Goal: Information Seeking & Learning: Learn about a topic

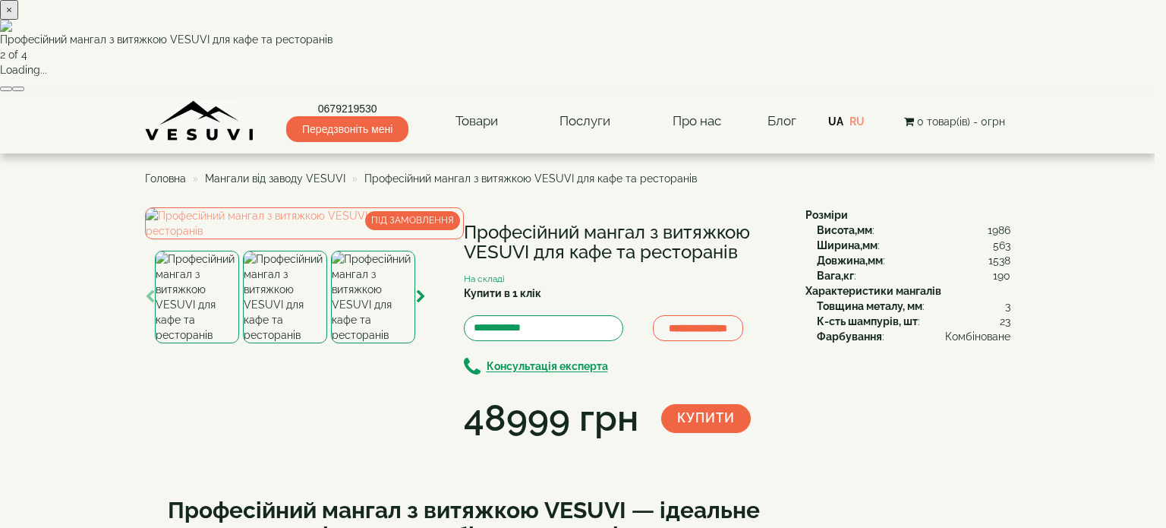
click at [24, 91] on button "button" at bounding box center [18, 89] width 12 height 5
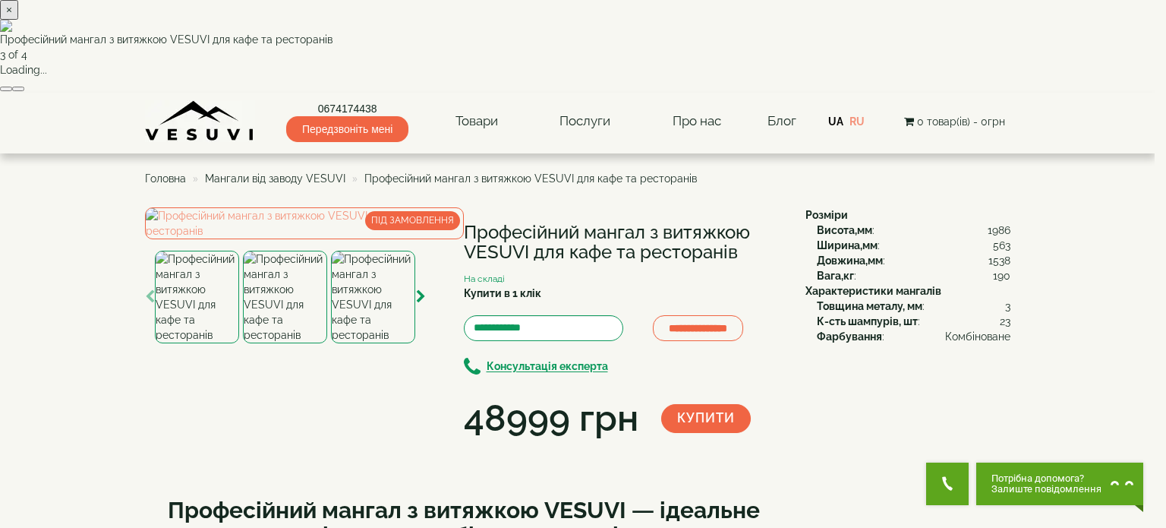
click at [24, 91] on button "button" at bounding box center [18, 89] width 12 height 5
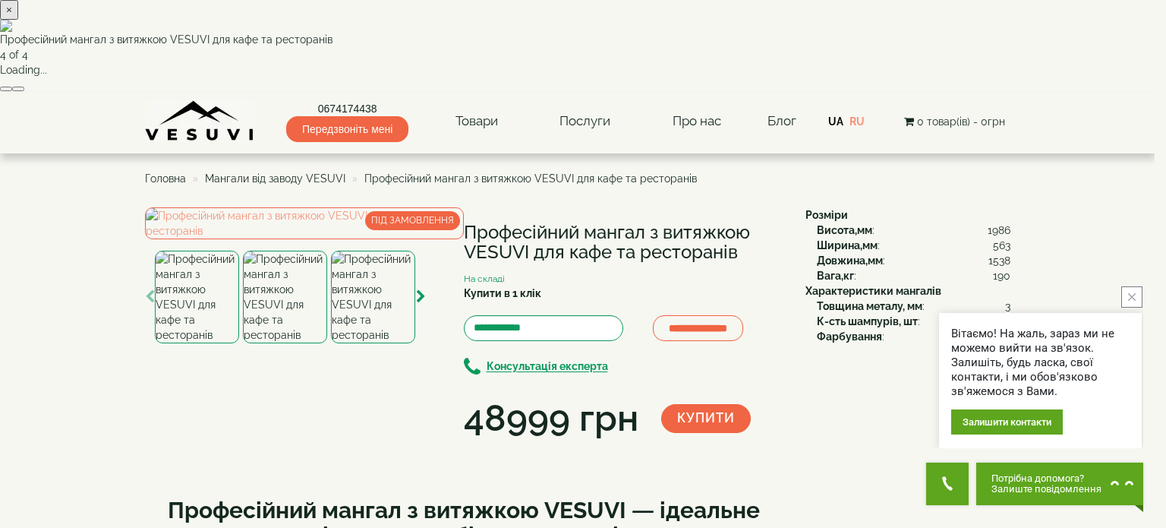
click at [24, 91] on button "button" at bounding box center [18, 89] width 12 height 5
click at [1107, 93] on div "× Професійний мангал з витяжкою VESUVI для кафе та ресторанів 1 of 4 Loading..." at bounding box center [577, 46] width 1154 height 93
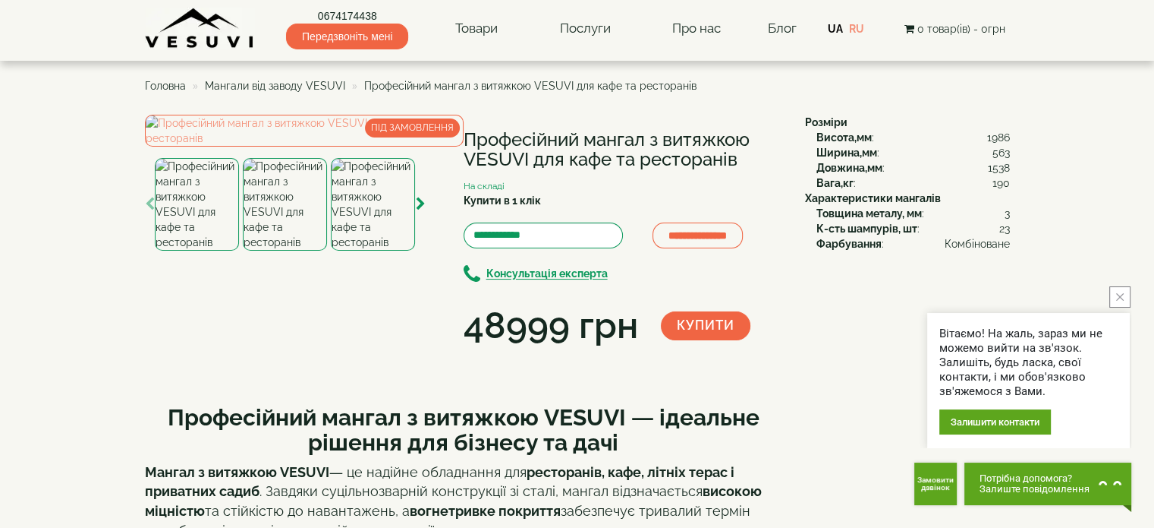
click at [288, 84] on span "Мангали від заводу VESUVI" at bounding box center [275, 86] width 140 height 12
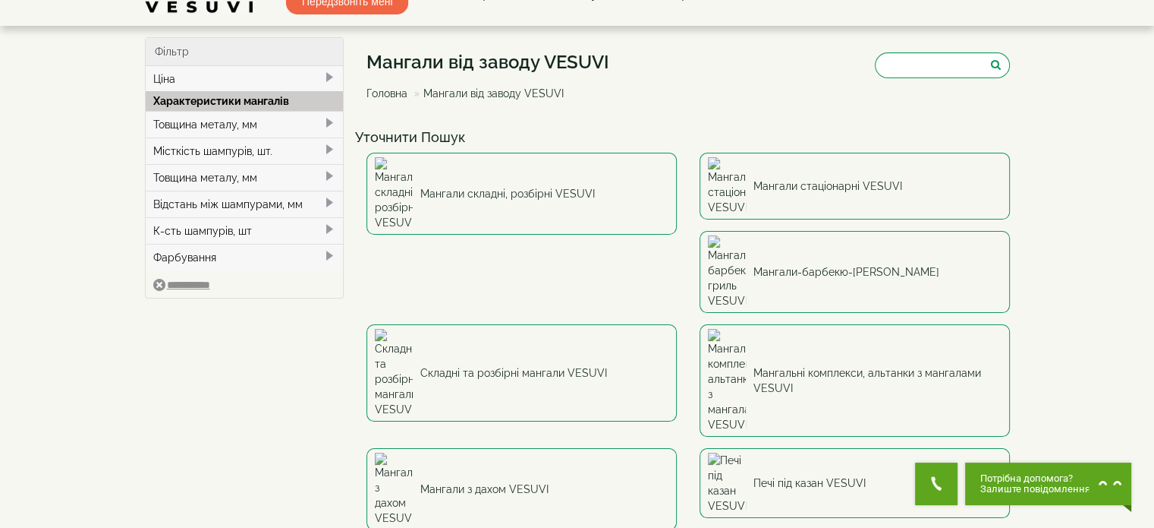
scroll to position [36, 0]
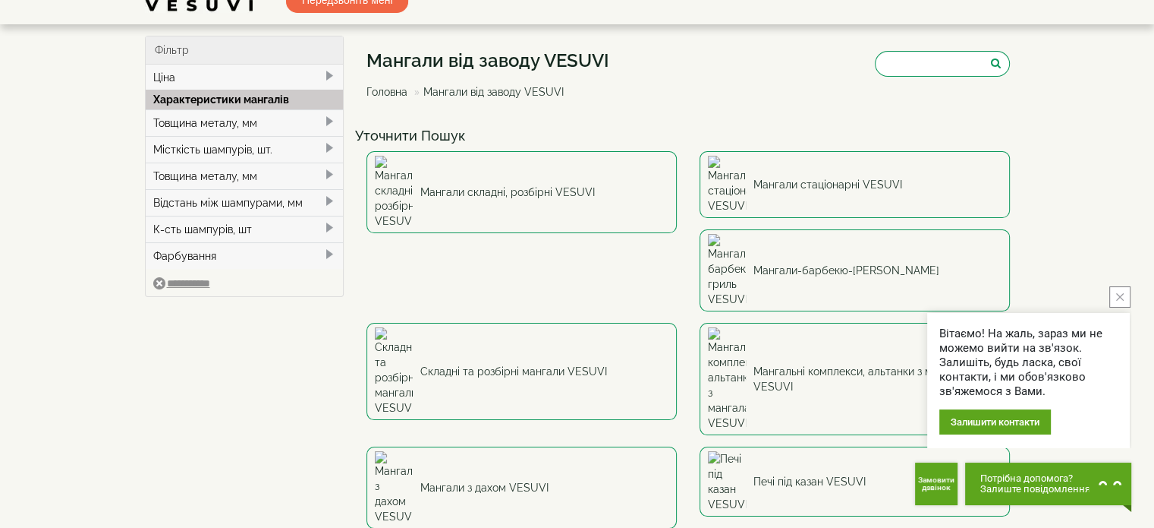
click at [1123, 291] on button "close button" at bounding box center [1120, 296] width 21 height 21
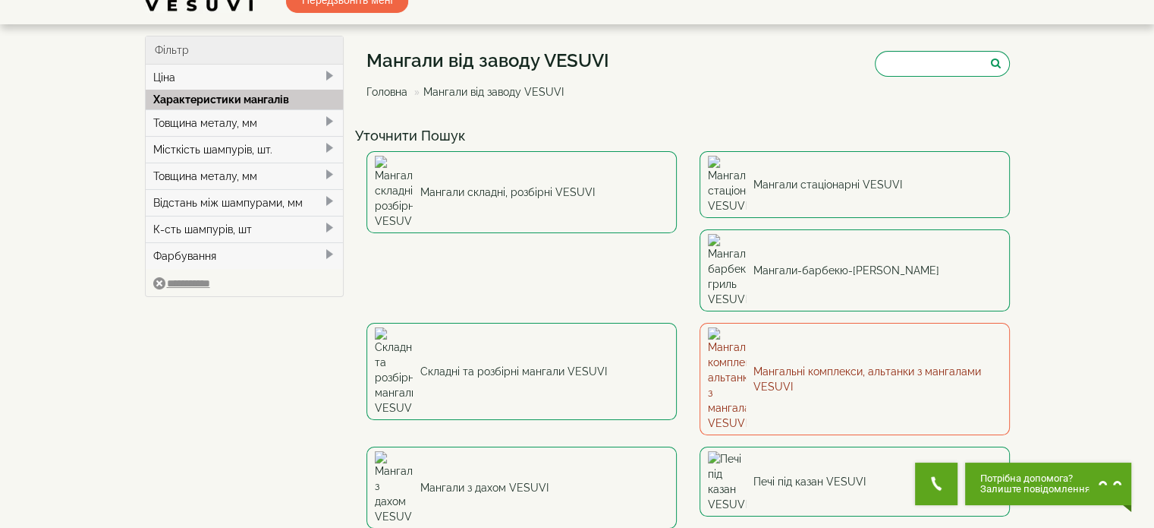
click at [700, 323] on link "Мангальні комплекси, альтанки з мангалами VESUVI" at bounding box center [855, 379] width 310 height 112
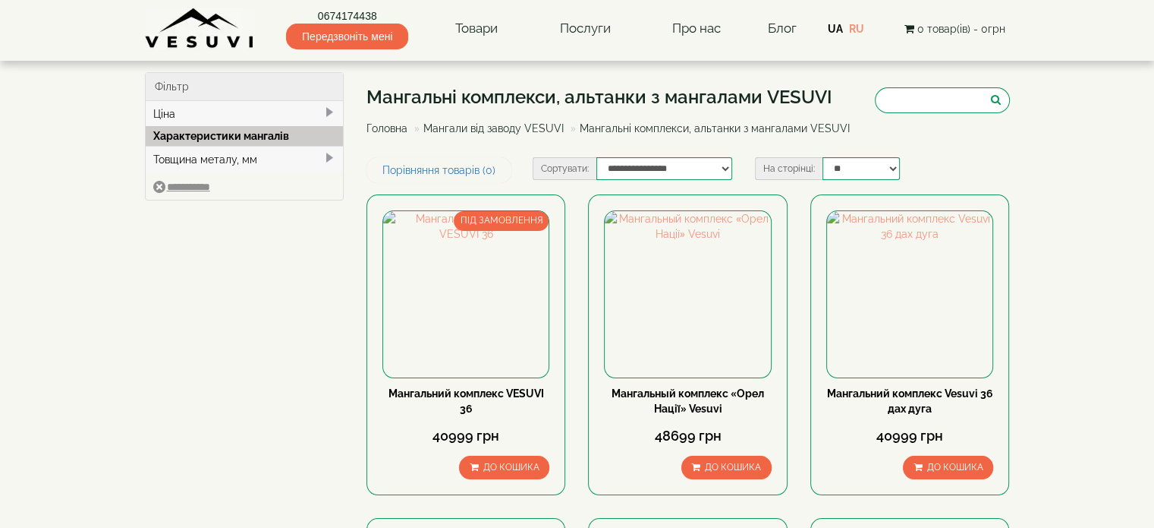
type input "*****"
type input "******"
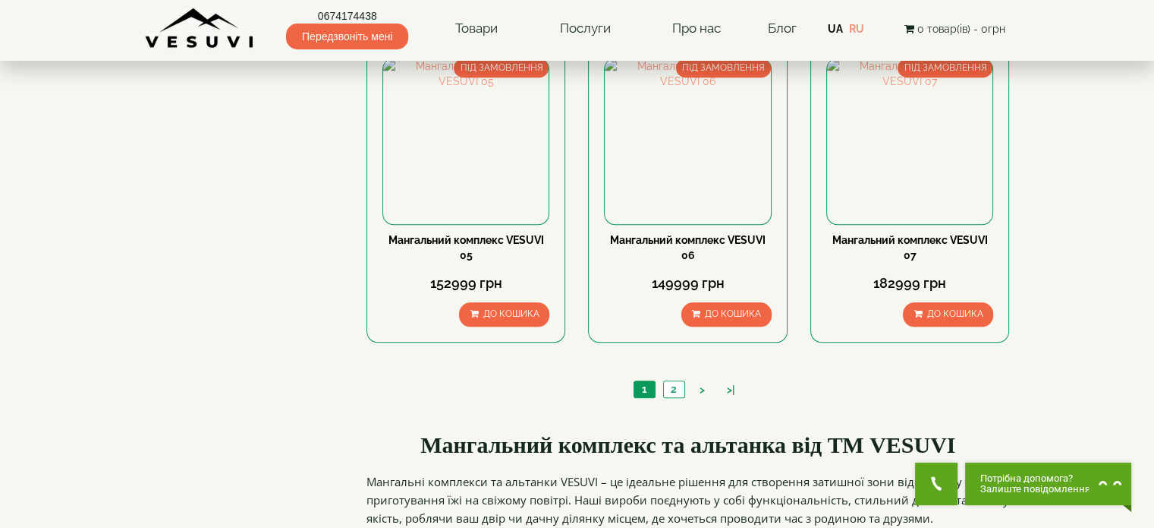
scroll to position [1447, 0]
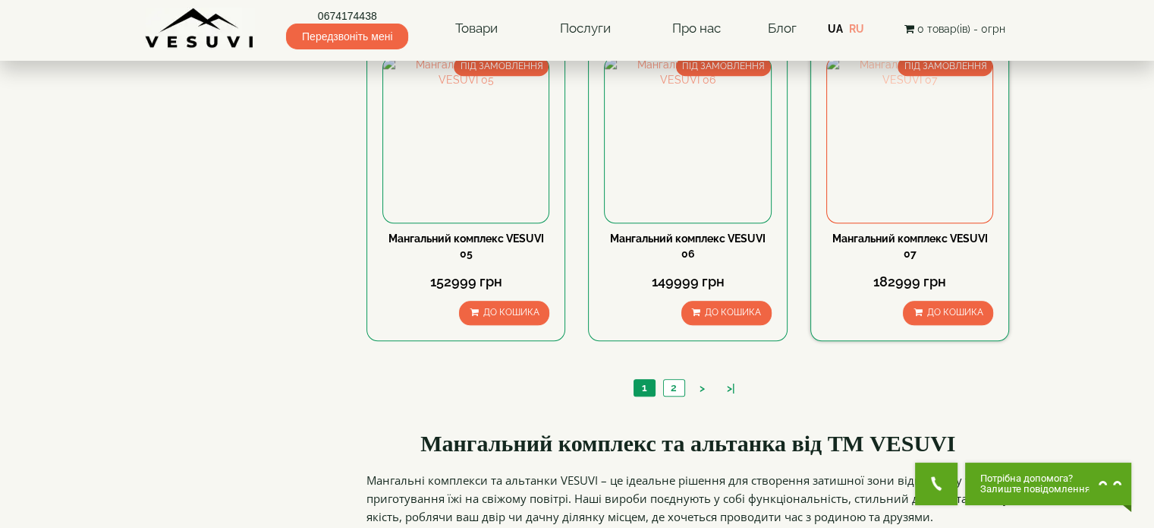
click at [912, 133] on img at bounding box center [909, 139] width 165 height 165
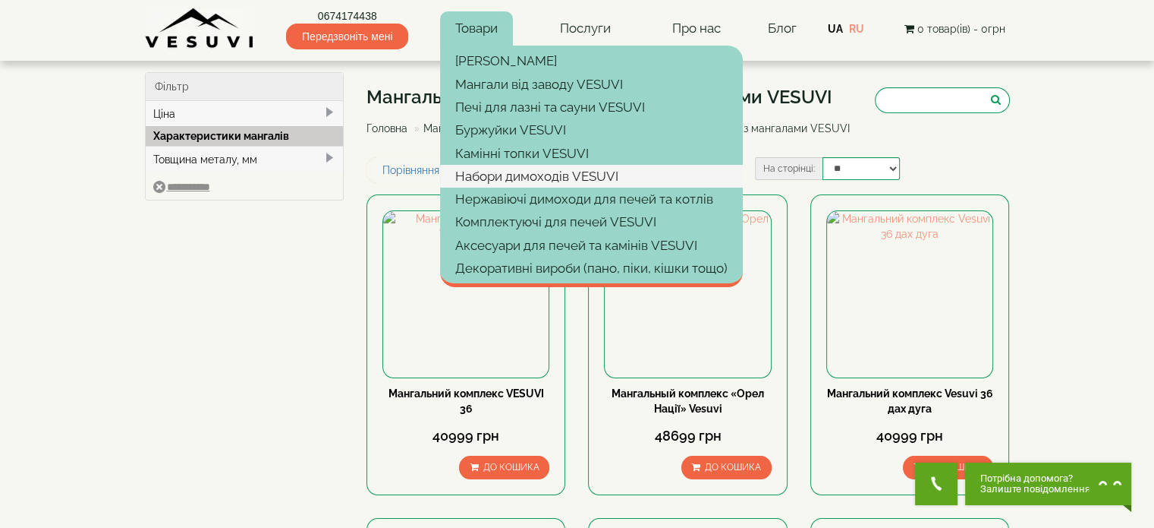
click at [540, 173] on link "Набори димоходів VESUVI" at bounding box center [591, 176] width 303 height 23
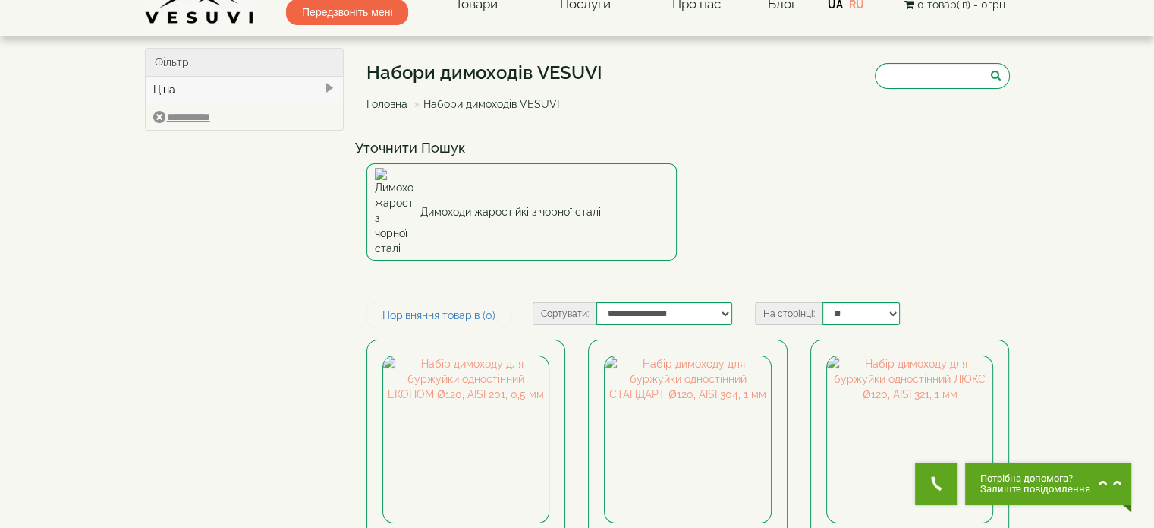
scroll to position [21, 0]
